Goal: Find specific page/section: Find specific page/section

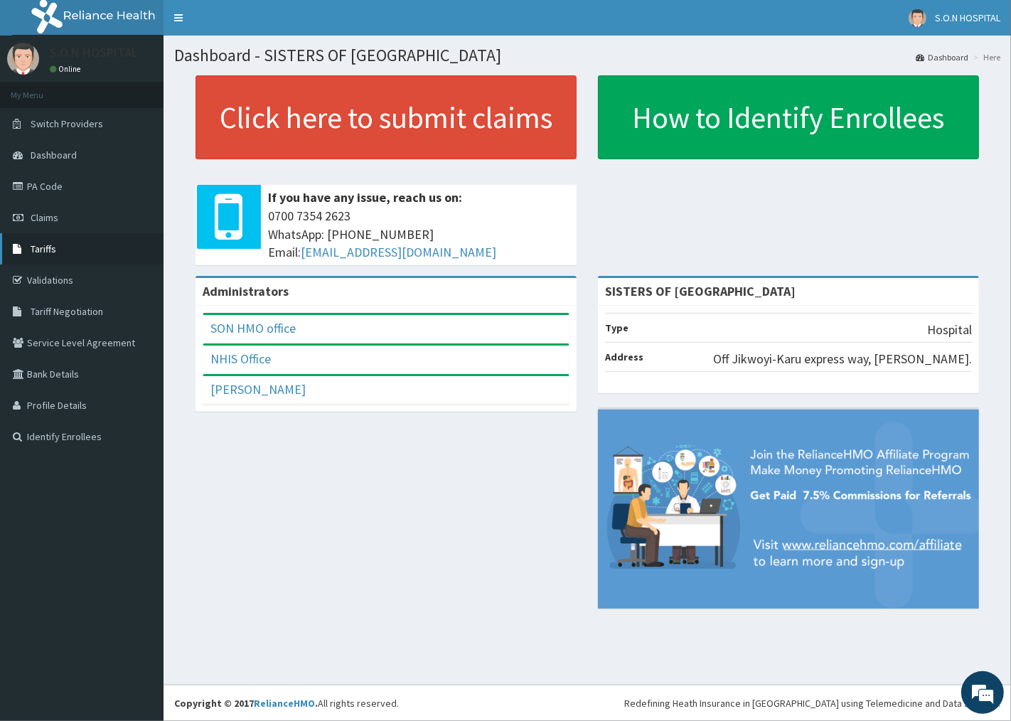
click at [95, 250] on link "Tariffs" at bounding box center [81, 248] width 163 height 31
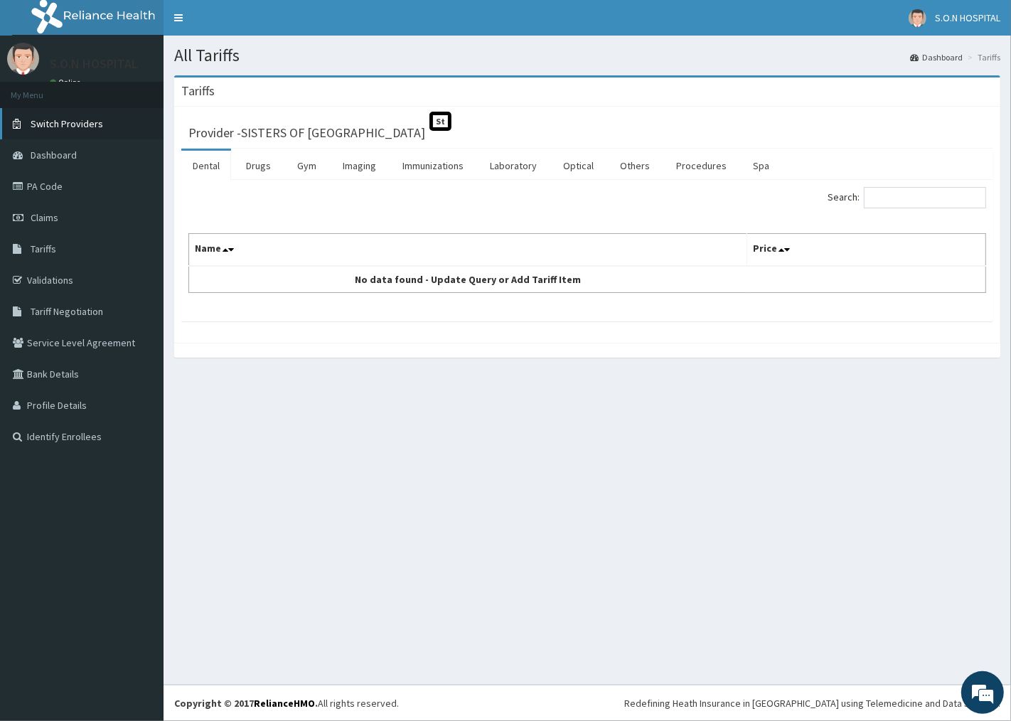
drag, startPoint x: 102, startPoint y: 197, endPoint x: 109, endPoint y: 136, distance: 61.5
click at [102, 197] on link "PA Code" at bounding box center [81, 186] width 163 height 31
